Goal: Transaction & Acquisition: Purchase product/service

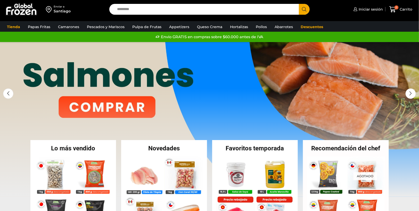
click at [113, 110] on link "1 / 3" at bounding box center [209, 119] width 419 height 155
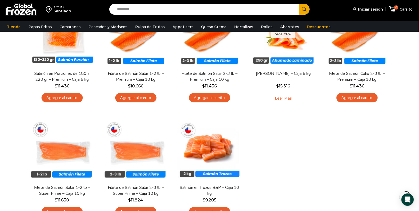
scroll to position [79, 0]
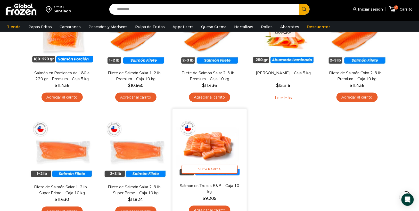
click at [220, 143] on img at bounding box center [209, 145] width 67 height 67
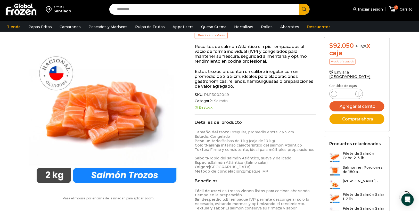
scroll to position [75, 0]
